Goal: Information Seeking & Learning: Learn about a topic

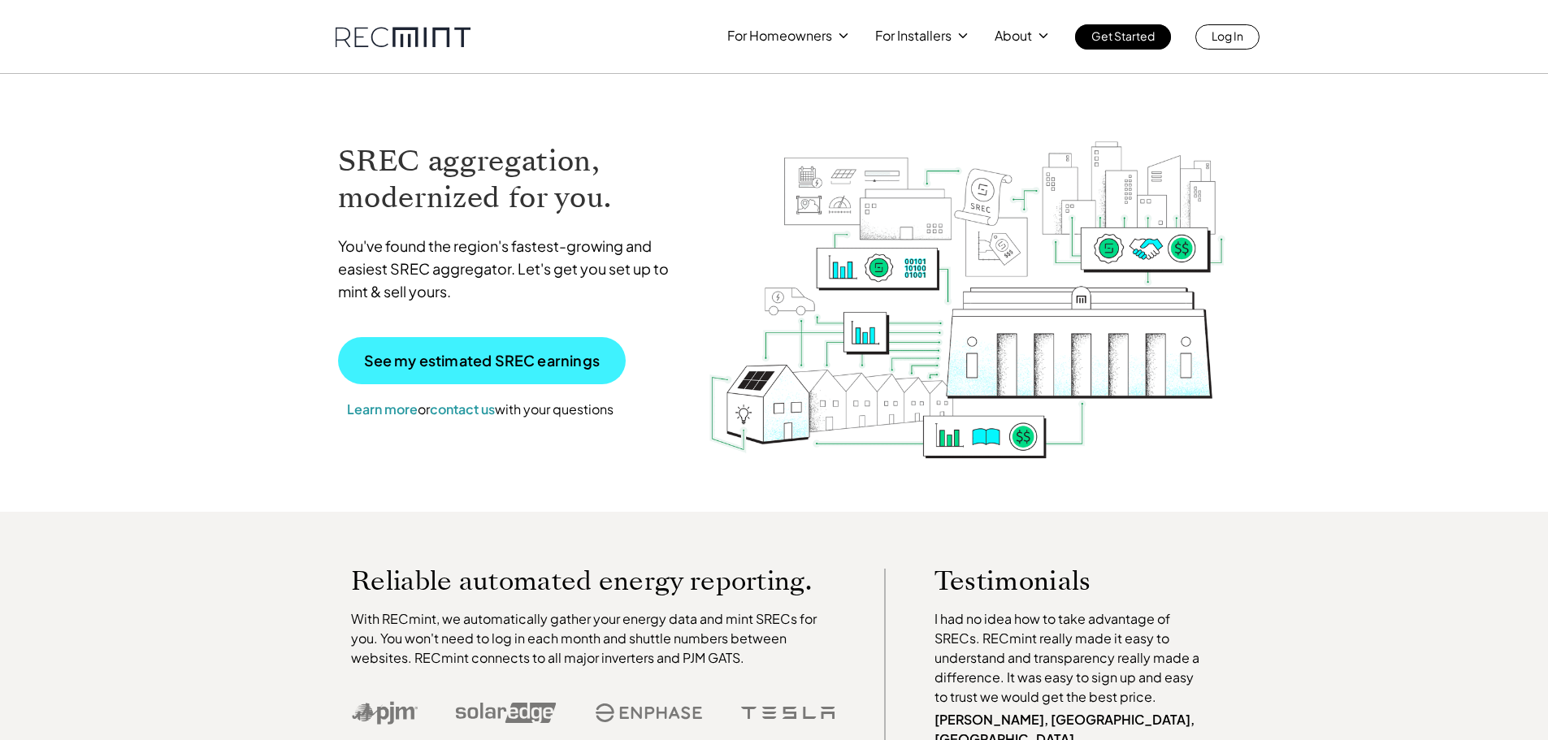
click at [451, 362] on p "See my estimated SREC earnings" at bounding box center [482, 360] width 236 height 15
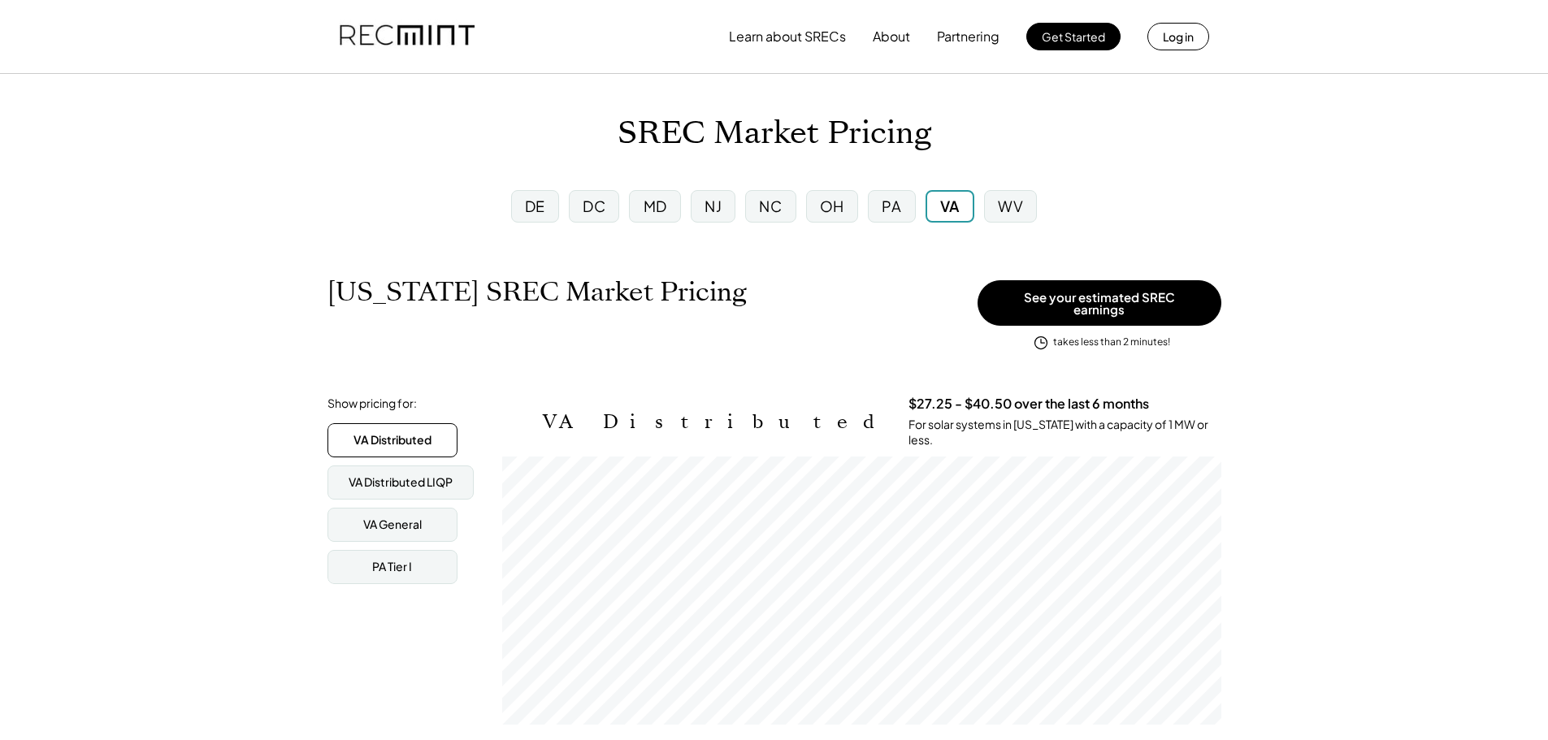
scroll to position [268, 719]
click at [388, 559] on div "PA Tier I" at bounding box center [392, 567] width 40 height 16
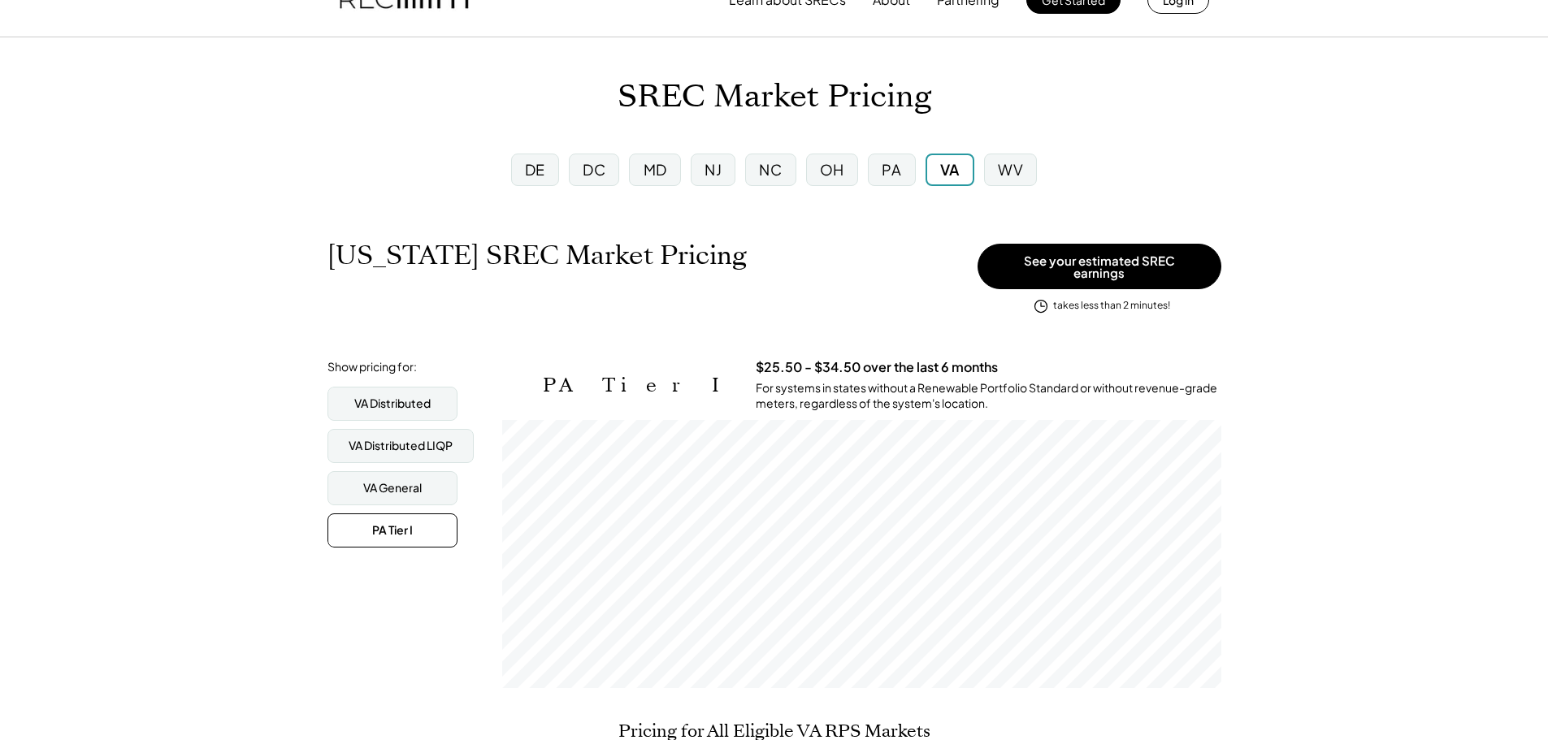
scroll to position [0, 0]
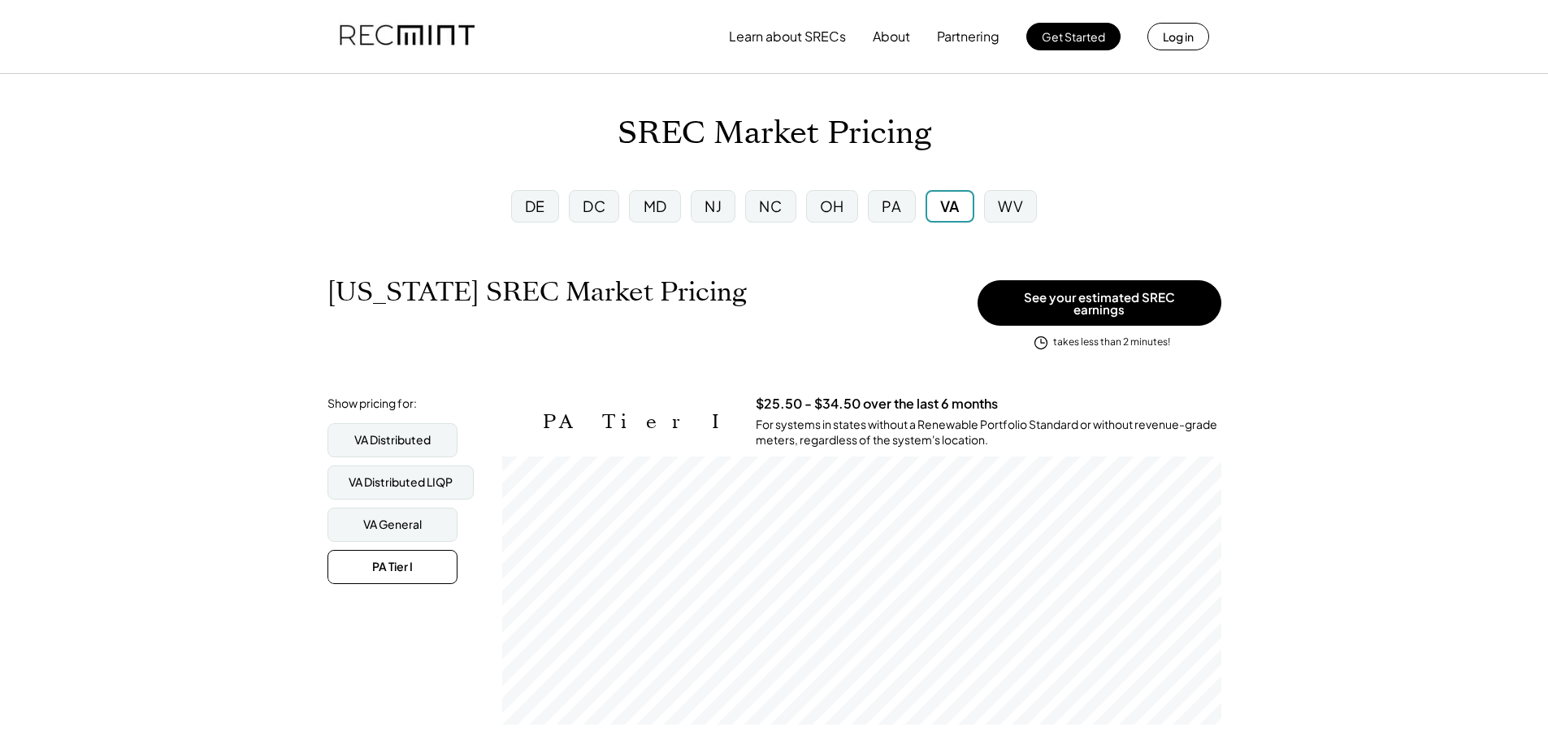
click at [903, 210] on div "PA" at bounding box center [891, 206] width 47 height 32
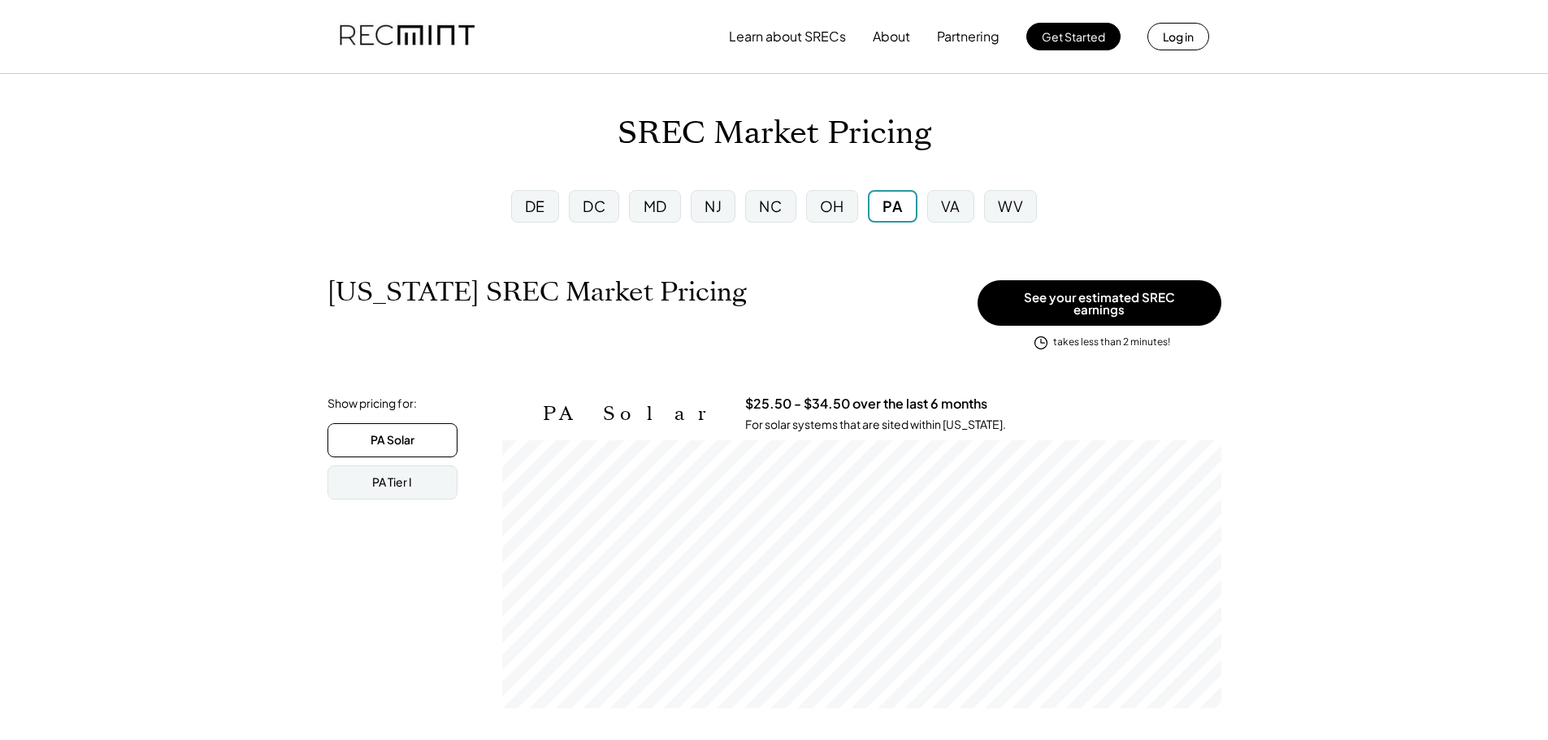
scroll to position [268, 719]
